Goal: Navigation & Orientation: Find specific page/section

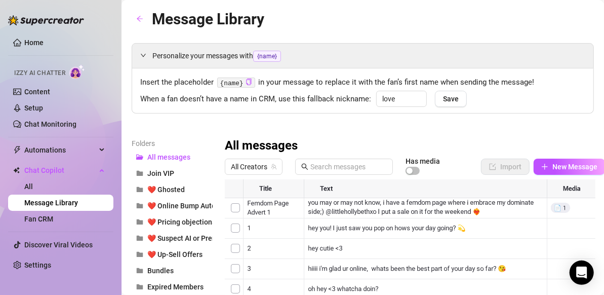
click at [261, 41] on div "Message Library Personalize your messages with {name} Insert the placeholder {n…" at bounding box center [363, 206] width 462 height 398
click at [32, 93] on link "Content" at bounding box center [37, 92] width 26 height 8
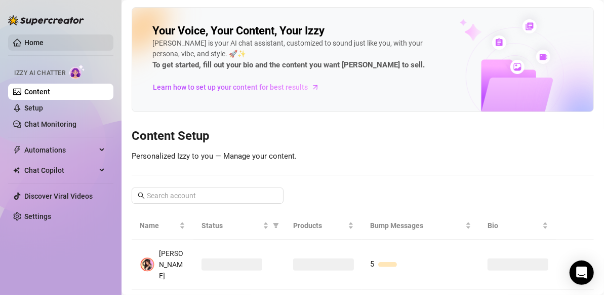
click at [24, 42] on link "Home" at bounding box center [33, 42] width 19 height 8
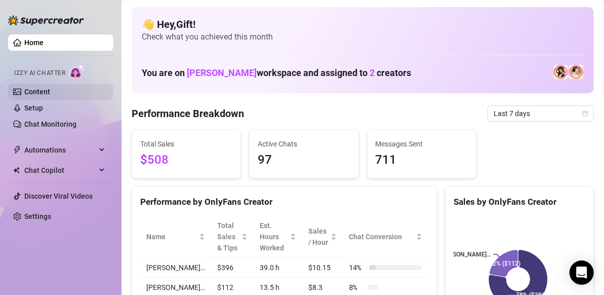
click at [46, 88] on link "Content" at bounding box center [37, 92] width 26 height 8
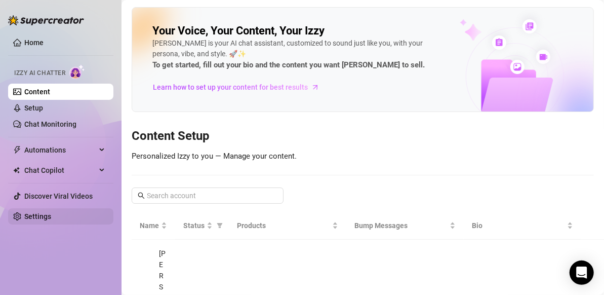
click at [51, 212] on link "Settings" at bounding box center [37, 216] width 27 height 8
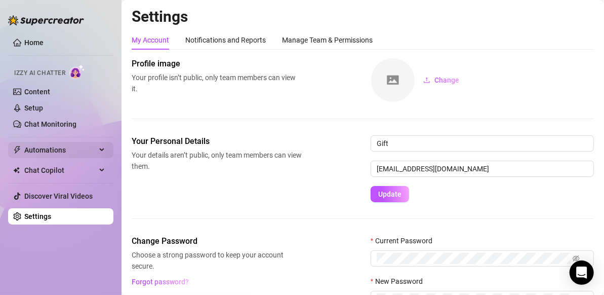
click at [37, 142] on span "Automations" at bounding box center [60, 150] width 72 height 16
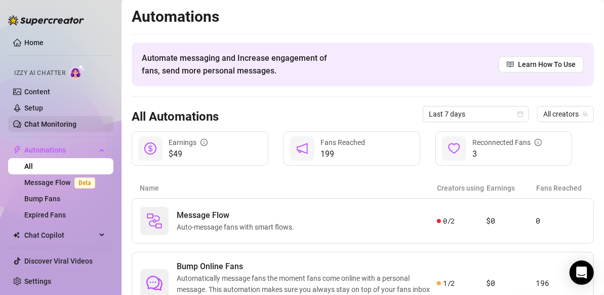
click at [54, 120] on link "Chat Monitoring" at bounding box center [50, 124] width 52 height 8
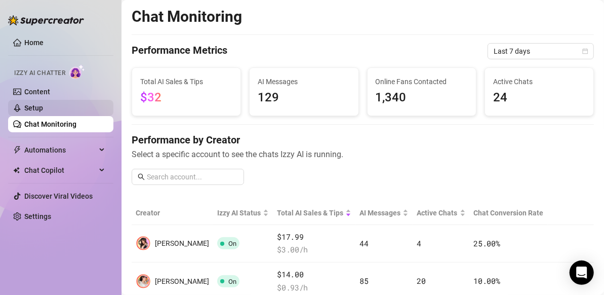
click at [43, 107] on link "Setup" at bounding box center [33, 108] width 19 height 8
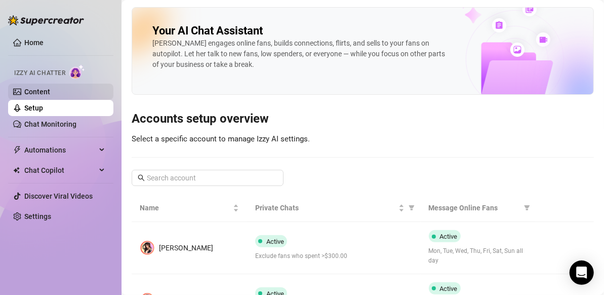
click at [50, 96] on link "Content" at bounding box center [37, 92] width 26 height 8
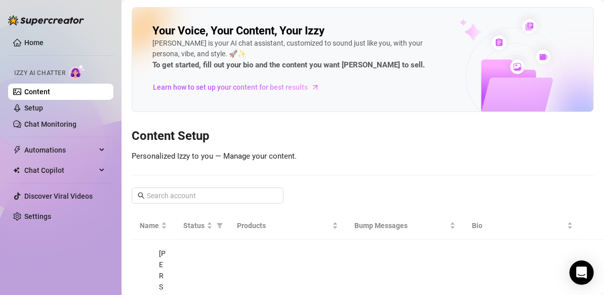
click at [43, 73] on span "Izzy AI Chatter" at bounding box center [39, 73] width 51 height 10
click at [24, 41] on link "Home" at bounding box center [33, 42] width 19 height 8
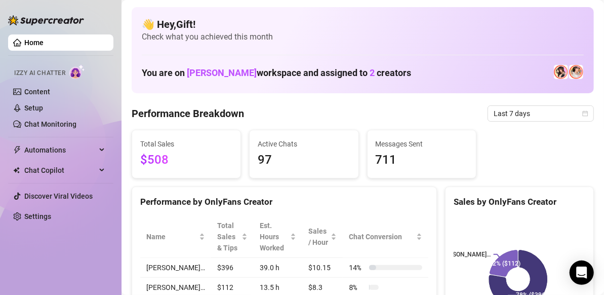
click at [311, 64] on div "You are on [PERSON_NAME] workspace and assigned to 2 creators" at bounding box center [363, 72] width 442 height 22
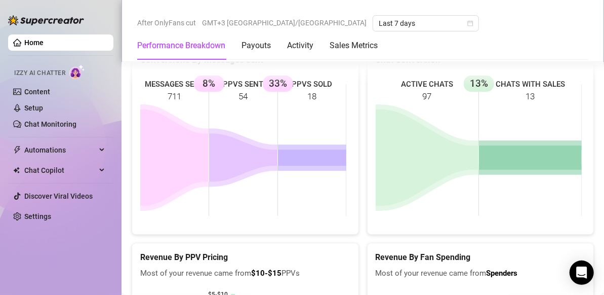
scroll to position [1547, 0]
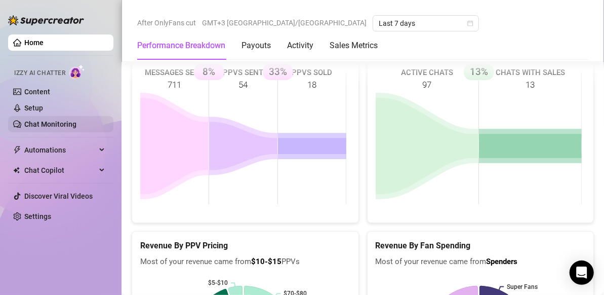
click at [69, 128] on link "Chat Monitoring" at bounding box center [50, 124] width 52 height 8
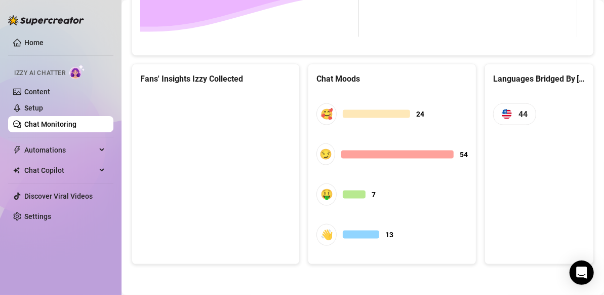
scroll to position [607, 0]
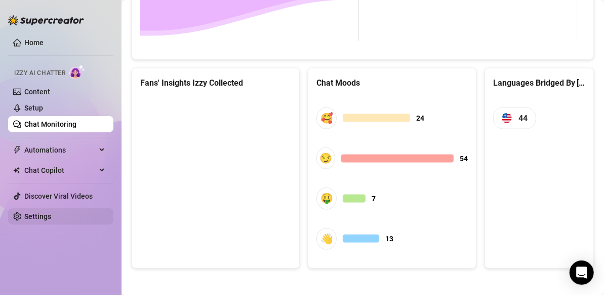
click at [51, 212] on link "Settings" at bounding box center [37, 216] width 27 height 8
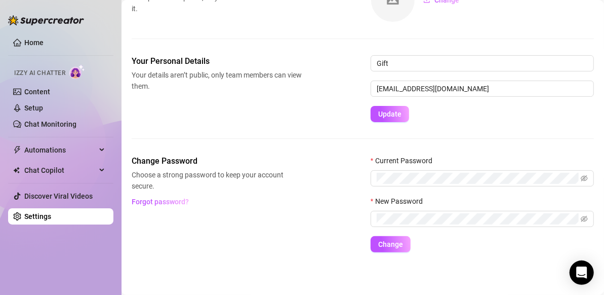
scroll to position [80, 0]
click at [51, 212] on link "Settings" at bounding box center [37, 216] width 27 height 8
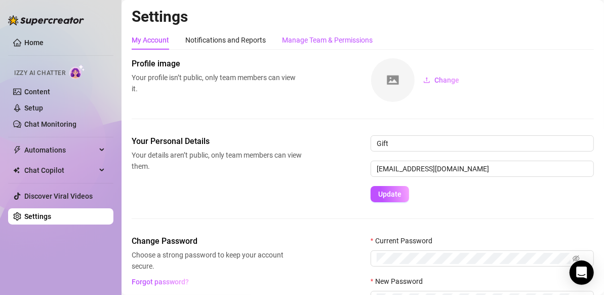
click at [299, 36] on div "Manage Team & Permissions" at bounding box center [327, 39] width 91 height 11
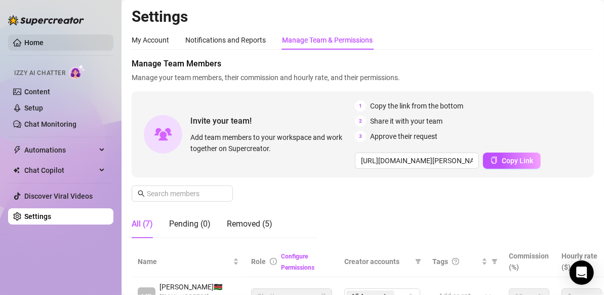
click at [44, 38] on link "Home" at bounding box center [33, 42] width 19 height 8
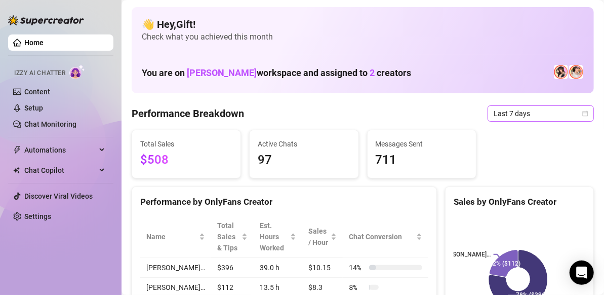
click at [582, 112] on icon "calendar" at bounding box center [585, 113] width 6 height 6
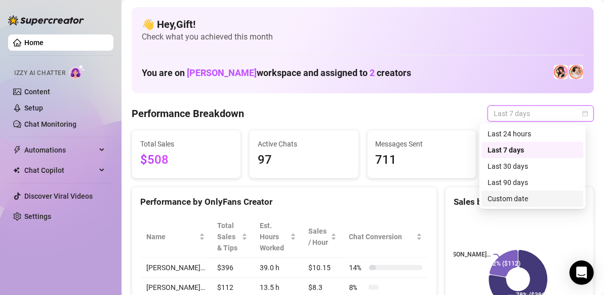
click at [526, 198] on div "Custom date" at bounding box center [533, 198] width 90 height 11
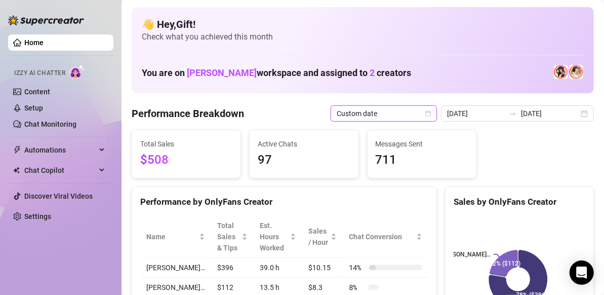
type input "[DATE]"
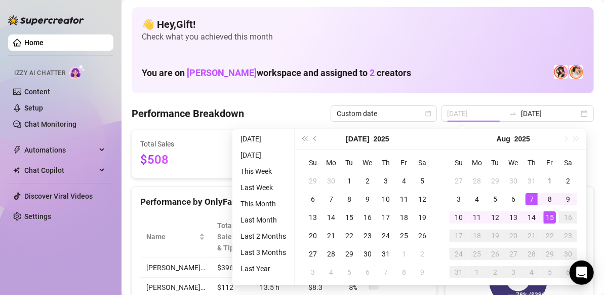
click at [526, 198] on div "7" at bounding box center [532, 199] width 12 height 12
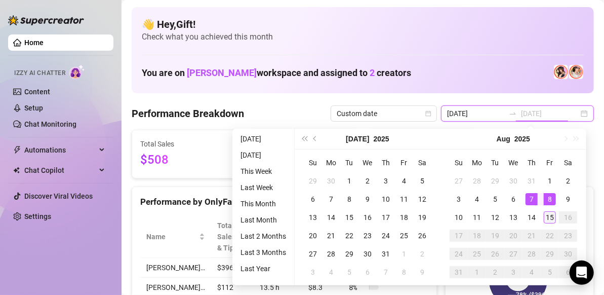
type input "[DATE]"
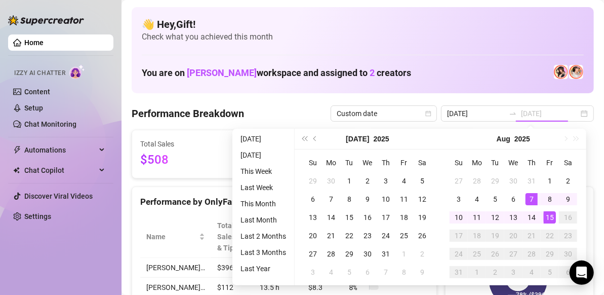
click at [549, 218] on div "15" at bounding box center [550, 217] width 12 height 12
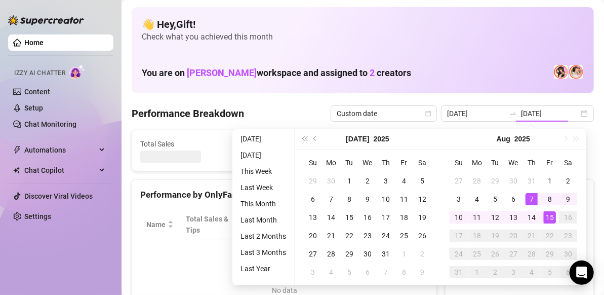
type input "[DATE]"
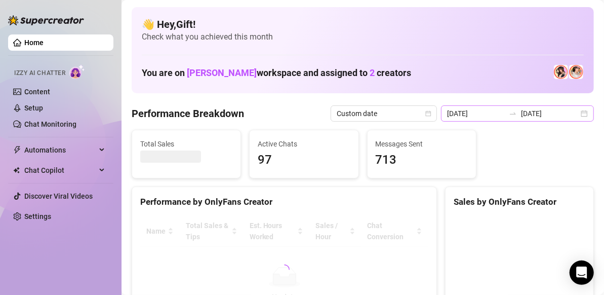
click at [576, 110] on div "[DATE] [DATE]" at bounding box center [517, 113] width 153 height 16
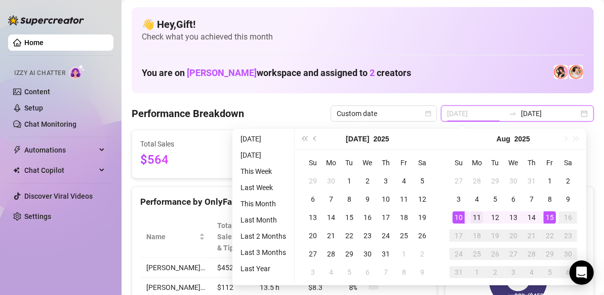
type input "[DATE]"
click at [476, 220] on div "11" at bounding box center [477, 217] width 12 height 12
type input "[DATE]"
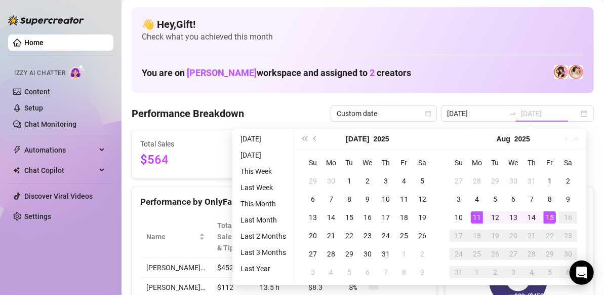
click at [551, 213] on div "15" at bounding box center [550, 217] width 12 height 12
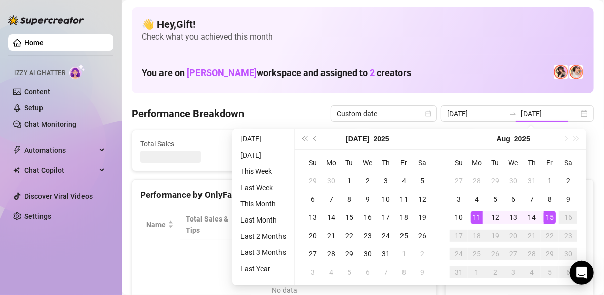
type input "[DATE]"
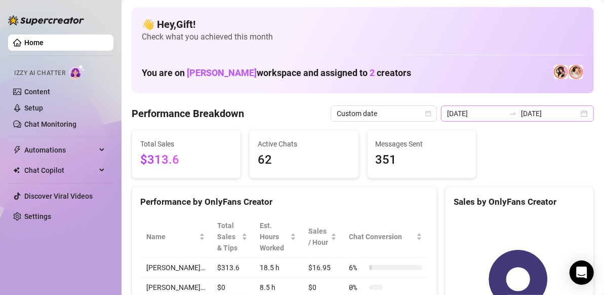
click at [577, 112] on div "[DATE] [DATE]" at bounding box center [517, 113] width 153 height 16
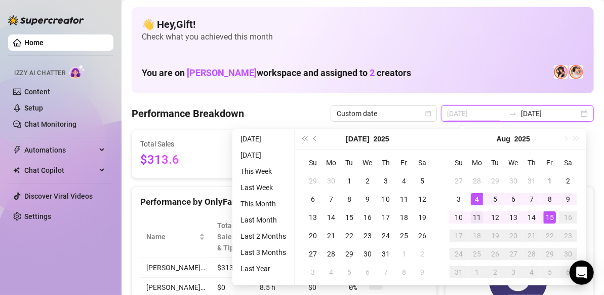
type input "[DATE]"
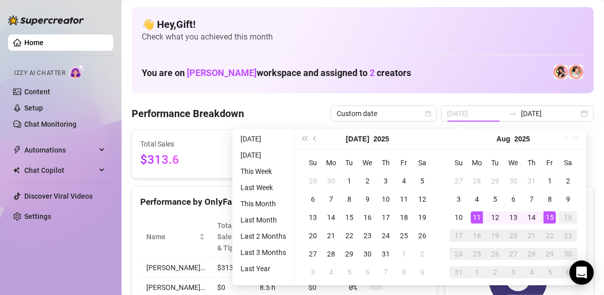
click at [476, 210] on td "11" at bounding box center [477, 217] width 18 height 18
type input "[DATE]"
click at [549, 217] on div "15" at bounding box center [550, 217] width 12 height 12
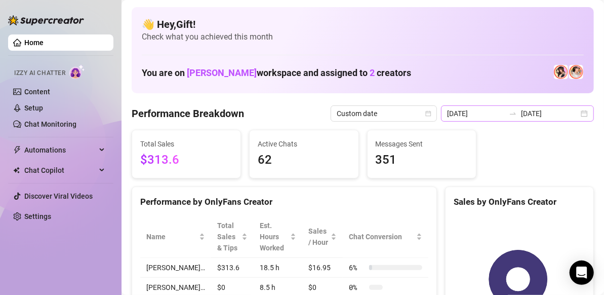
click at [572, 117] on div "[DATE] [DATE]" at bounding box center [517, 113] width 153 height 16
